Goal: Find specific page/section: Find specific page/section

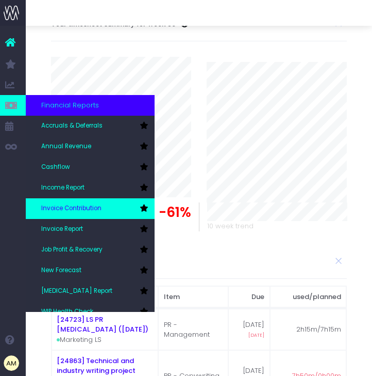
scroll to position [31, 0]
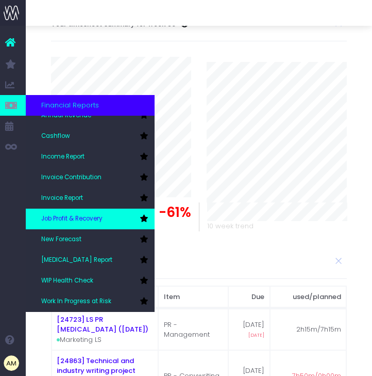
click at [70, 221] on span "Job Profit & Recovery" at bounding box center [71, 218] width 61 height 9
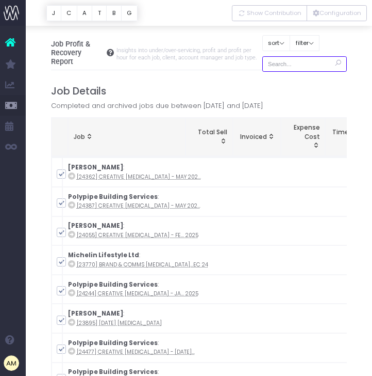
click at [283, 63] on input "text" at bounding box center [305, 64] width 85 height 16
click at [283, 62] on input "text" at bounding box center [305, 64] width 85 height 16
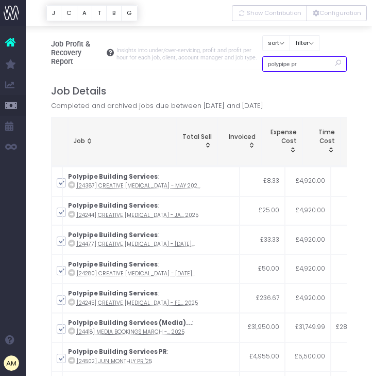
type input "polypipe pr"
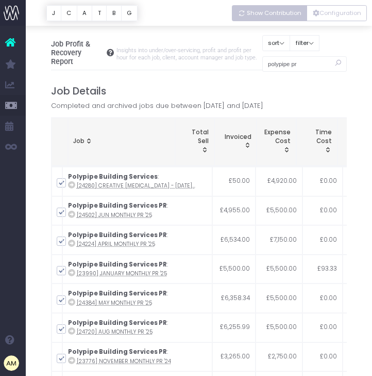
click at [271, 12] on span "Show Contribution" at bounding box center [274, 13] width 55 height 9
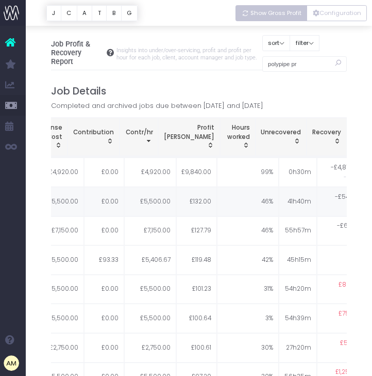
scroll to position [0, 190]
